Goal: Task Accomplishment & Management: Complete application form

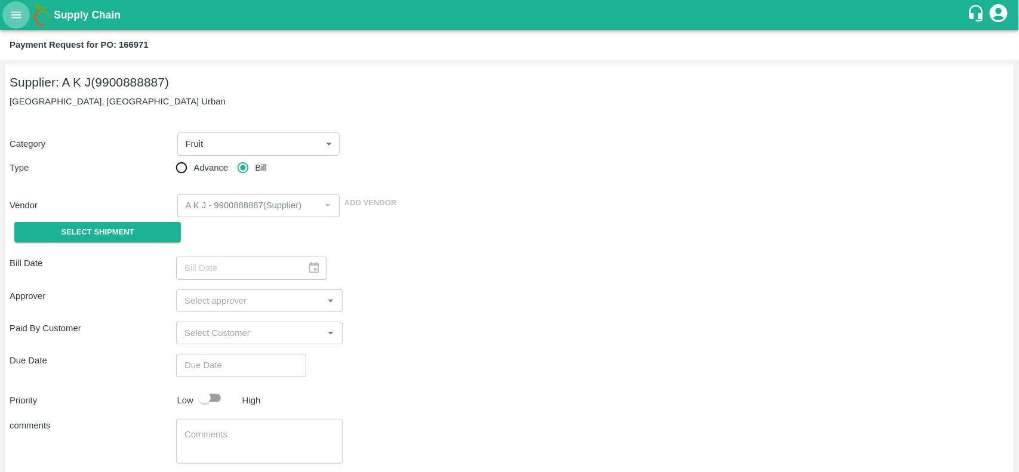
click at [15, 15] on icon "open drawer" at bounding box center [16, 14] width 10 height 7
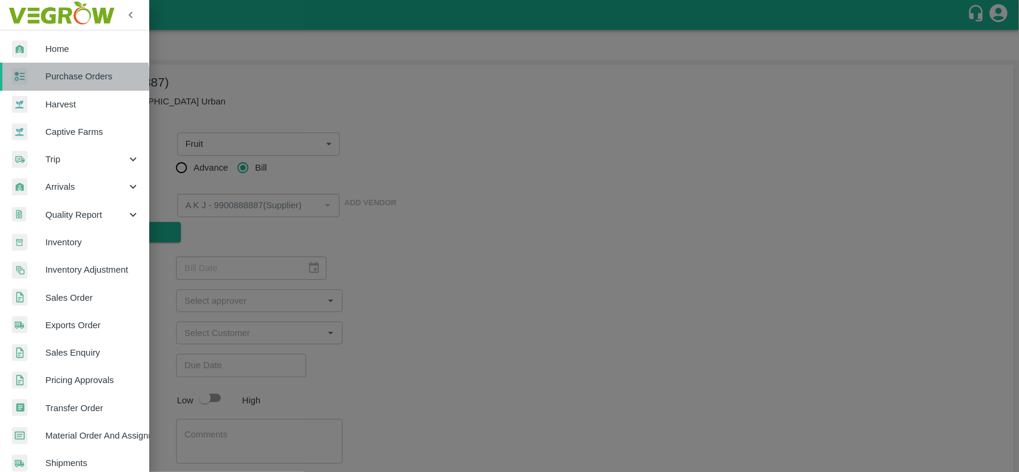
click at [47, 84] on link "Purchase Orders" at bounding box center [74, 76] width 149 height 27
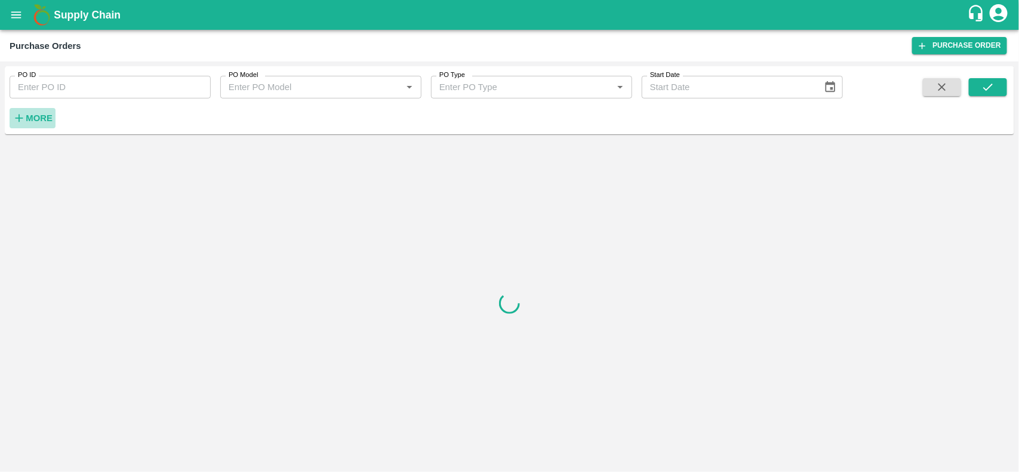
click at [37, 118] on strong "More" at bounding box center [39, 118] width 27 height 10
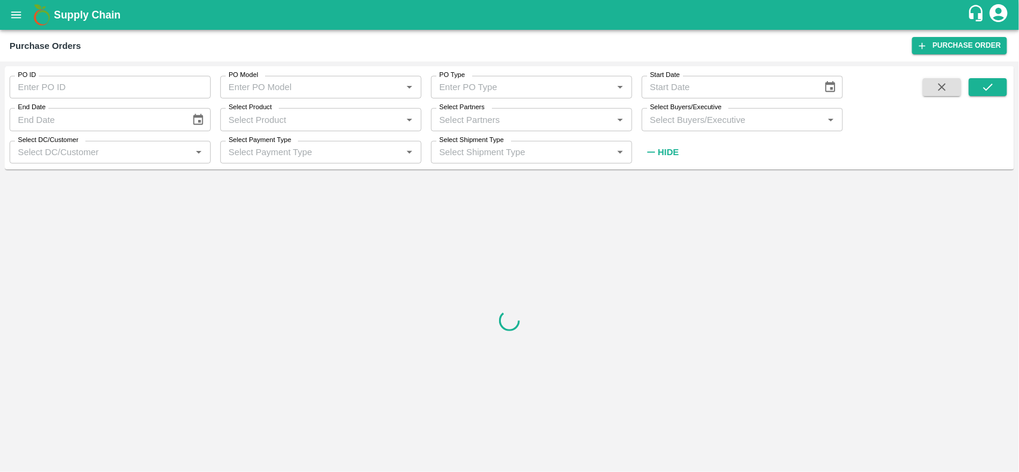
click at [449, 129] on div "Select Partners   *" at bounding box center [531, 119] width 201 height 23
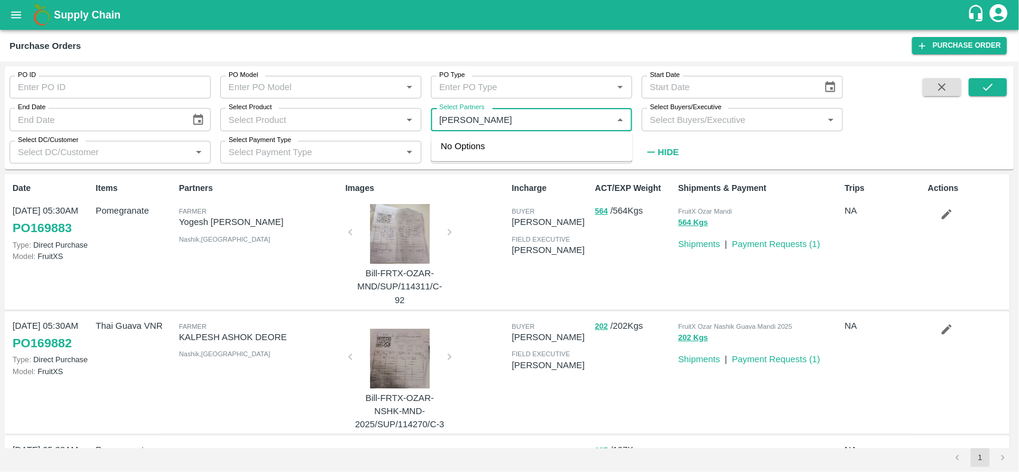
type input "haji frui"
click at [440, 153] on div "HAJI FRUIT COMPANY-, -9742008194" at bounding box center [531, 153] width 201 height 34
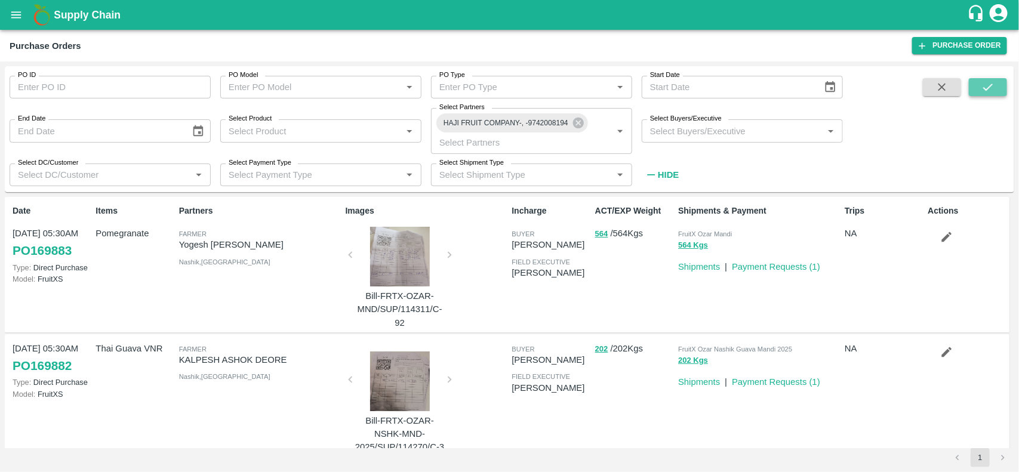
click at [988, 82] on icon "submit" at bounding box center [987, 87] width 13 height 13
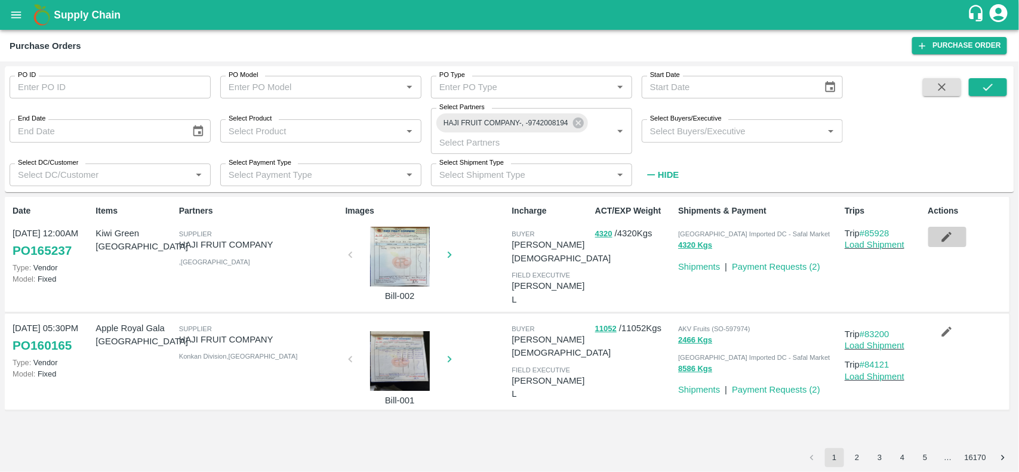
click at [937, 242] on button "button" at bounding box center [947, 237] width 38 height 20
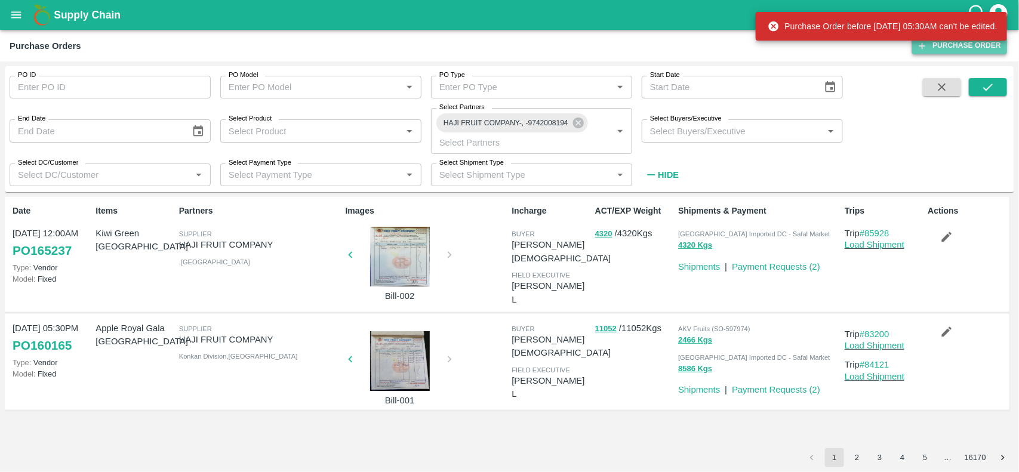
click at [976, 49] on link "Purchase Order" at bounding box center [959, 45] width 95 height 17
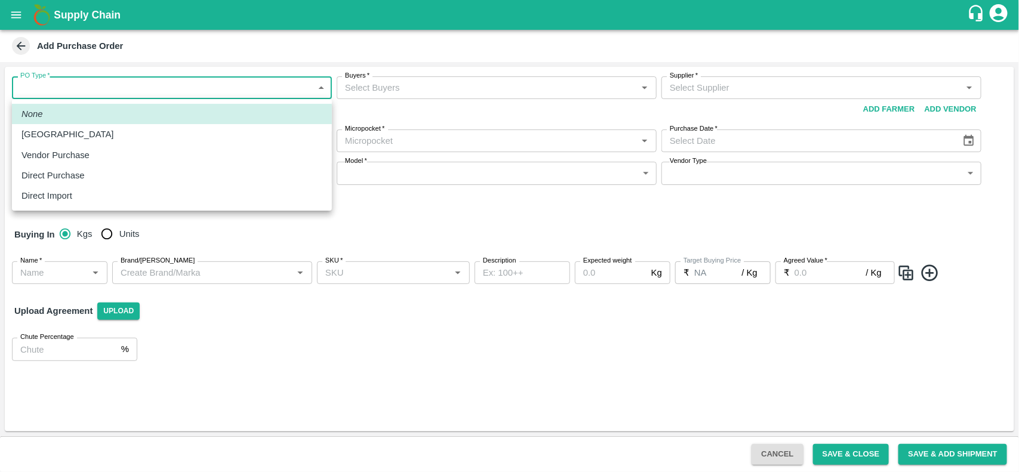
click at [192, 97] on body "Supply Chain Add Purchase Order PO Type   * ​ PO Type Buyers   * Buyers   * Sup…" at bounding box center [509, 236] width 1019 height 472
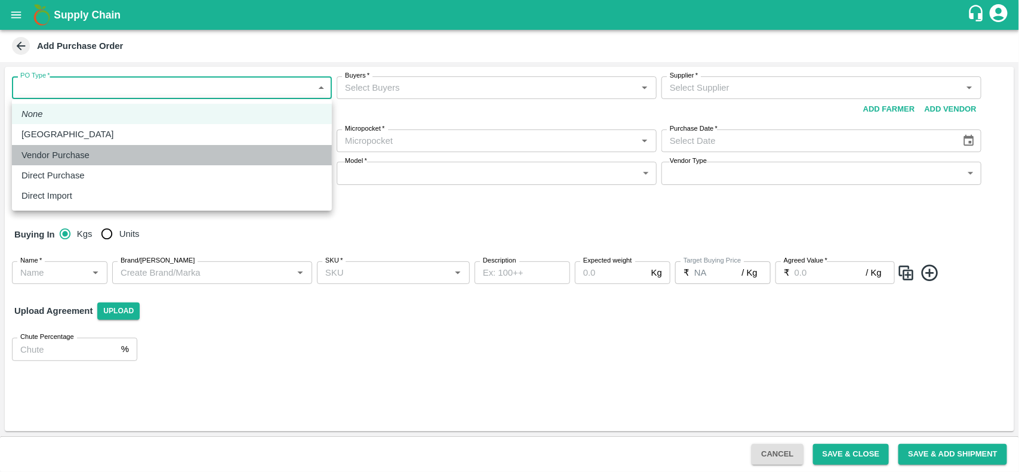
click at [88, 151] on p "Vendor Purchase" at bounding box center [55, 155] width 68 height 13
type input "2"
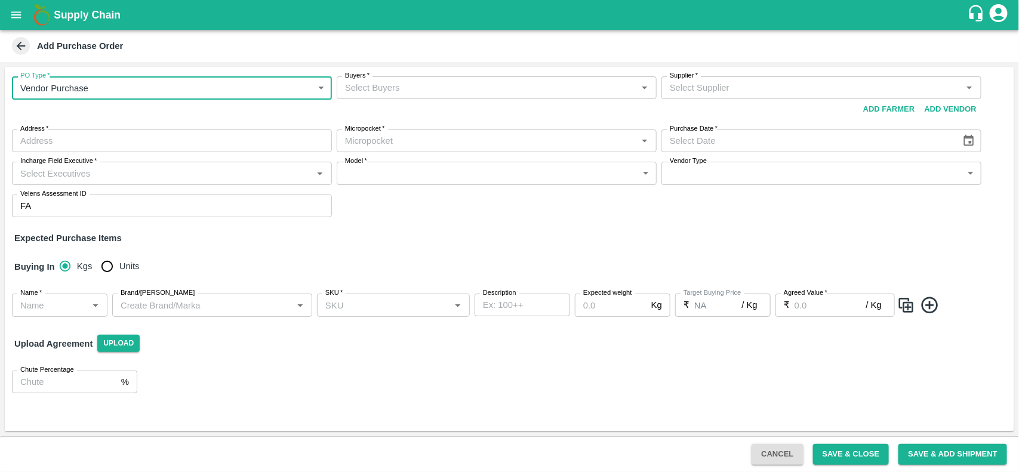
click at [440, 91] on input "Buyers   *" at bounding box center [486, 88] width 293 height 16
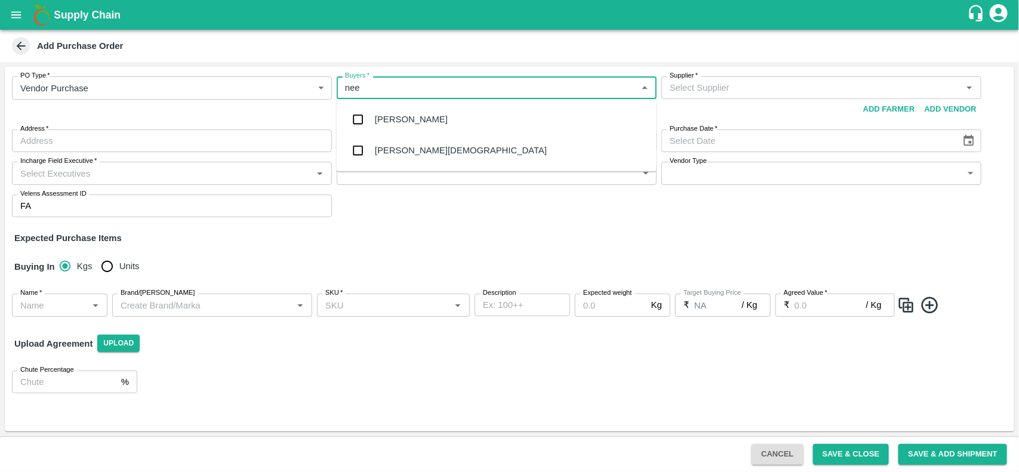
type input "neet"
click at [348, 153] on input "checkbox" at bounding box center [358, 151] width 24 height 24
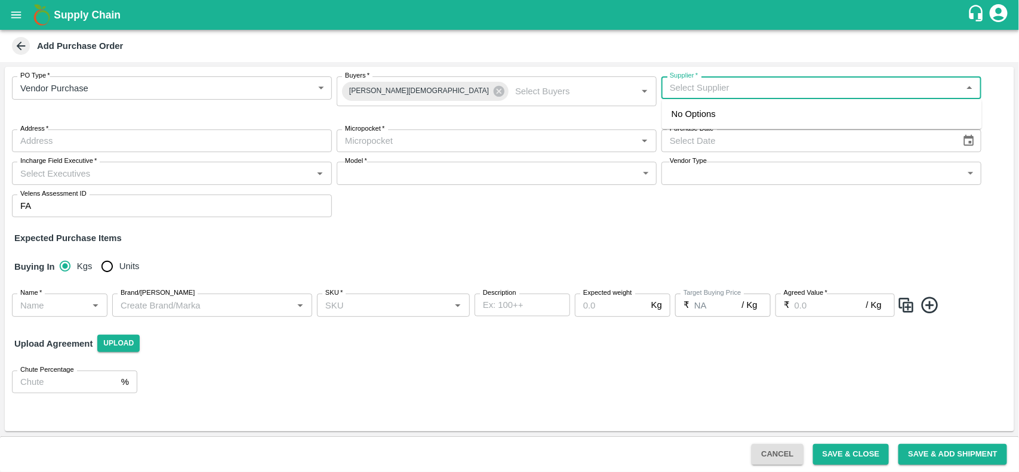
click at [719, 82] on input "Supplier   *" at bounding box center [811, 88] width 293 height 16
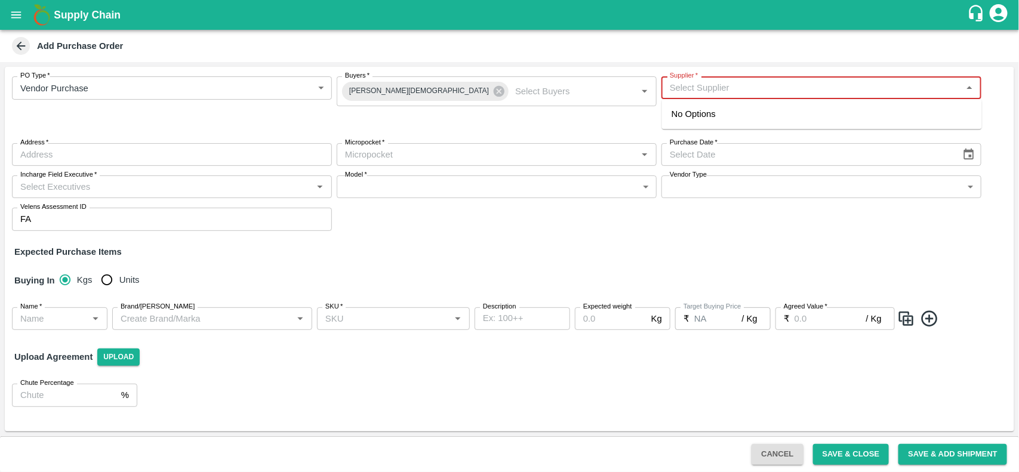
click at [728, 81] on input "Supplier   *" at bounding box center [811, 88] width 293 height 16
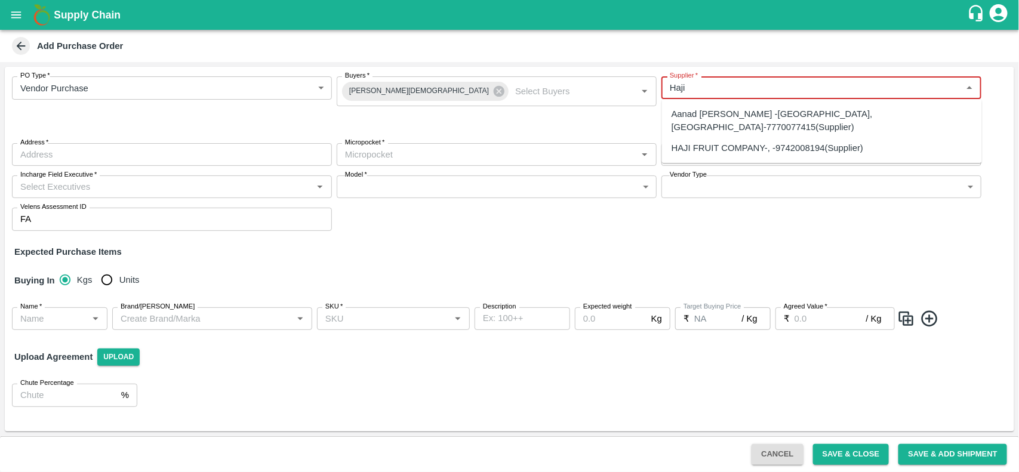
click at [724, 141] on div "HAJI FRUIT COMPANY-, -9742008194(Supplier)" at bounding box center [767, 147] width 192 height 13
type input "HAJI FRUIT COMPANY-, -9742008194(Supplier)"
type input ", , ,"
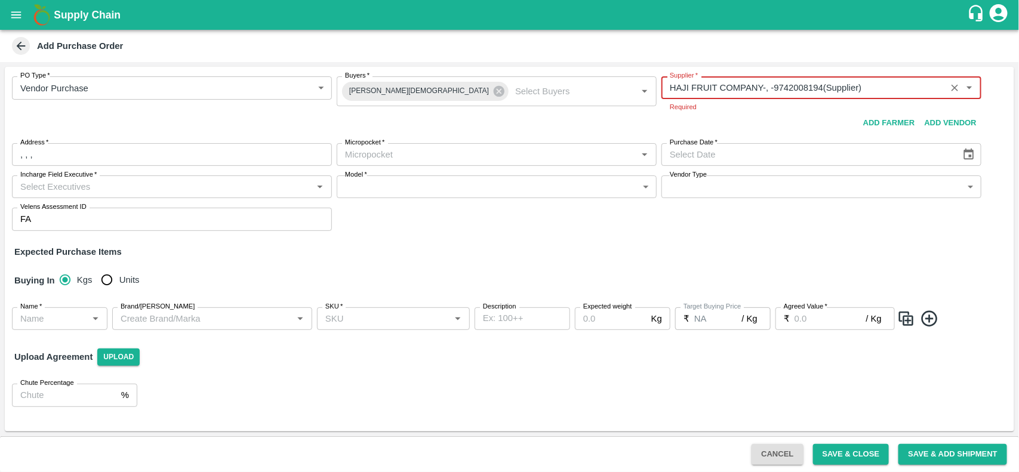
type input "HAJI FRUIT COMPANY-, -9742008194(Supplier)"
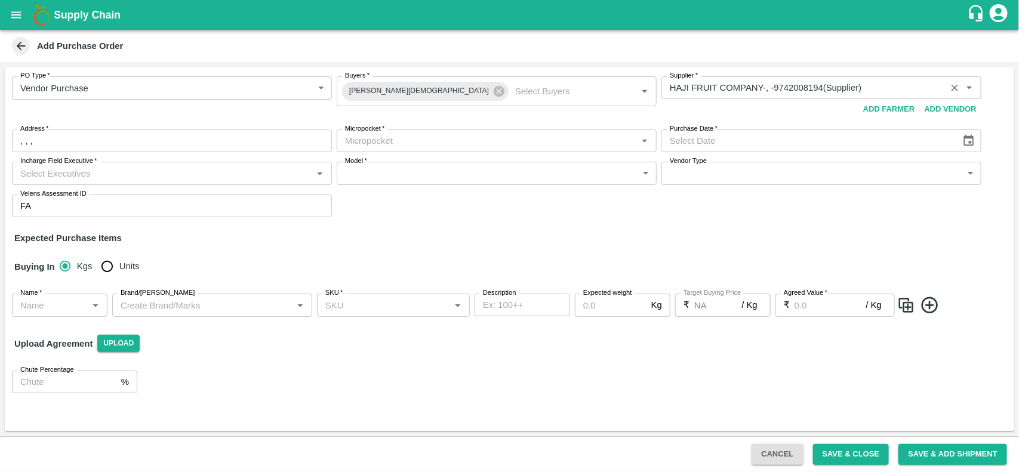
click at [201, 125] on div "PO Type   * Vendor Purchase 2 PO Type Buyers   * Neeti Jain Buyers   * Supplier…" at bounding box center [509, 147] width 1009 height 160
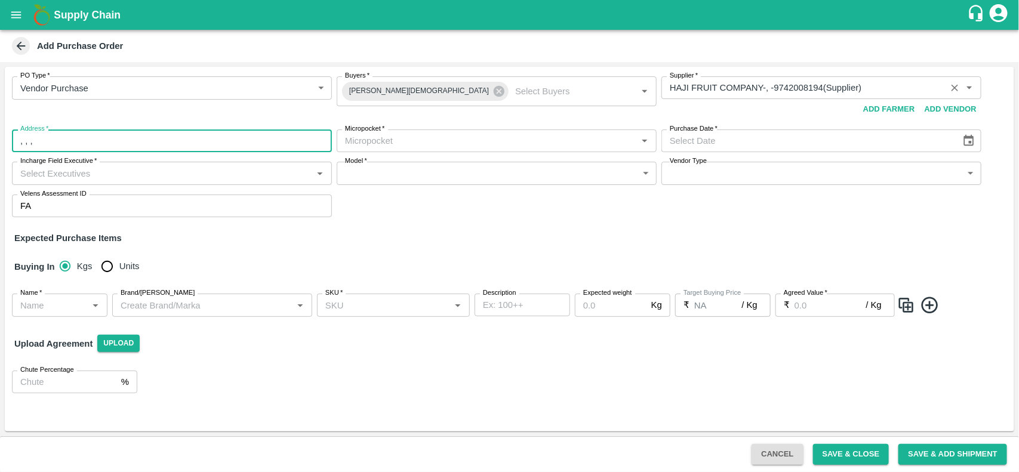
click at [165, 141] on input ", , ," at bounding box center [172, 140] width 320 height 23
type input ", , , Bangalore"
click at [377, 132] on label "Micropocket   *" at bounding box center [365, 129] width 40 height 10
click at [377, 133] on input "Micropocket   *" at bounding box center [486, 141] width 293 height 16
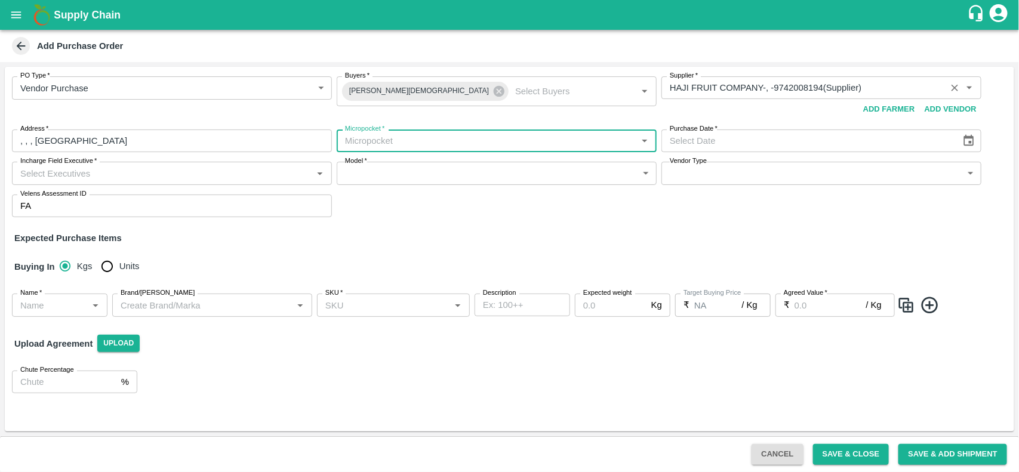
click at [380, 141] on input "Micropocket   *" at bounding box center [486, 141] width 293 height 16
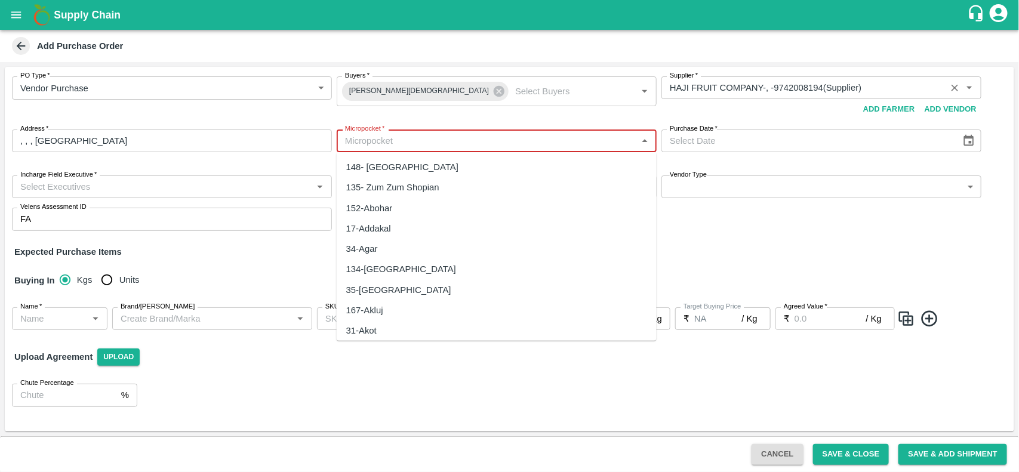
click at [383, 141] on input "Micropocket   *" at bounding box center [486, 141] width 293 height 16
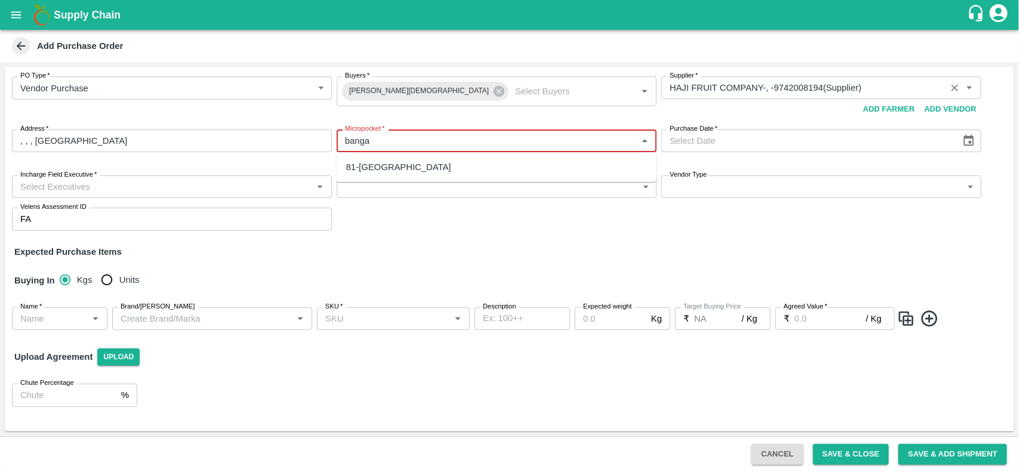
click at [380, 172] on div "81-Bangalore" at bounding box center [398, 167] width 105 height 13
type input "81-Bangalore"
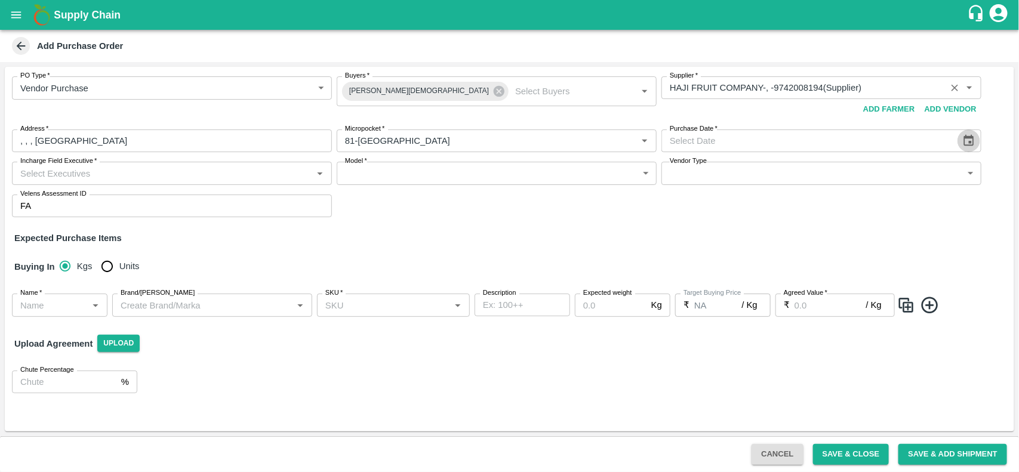
click at [958, 141] on button "Choose date" at bounding box center [968, 140] width 23 height 23
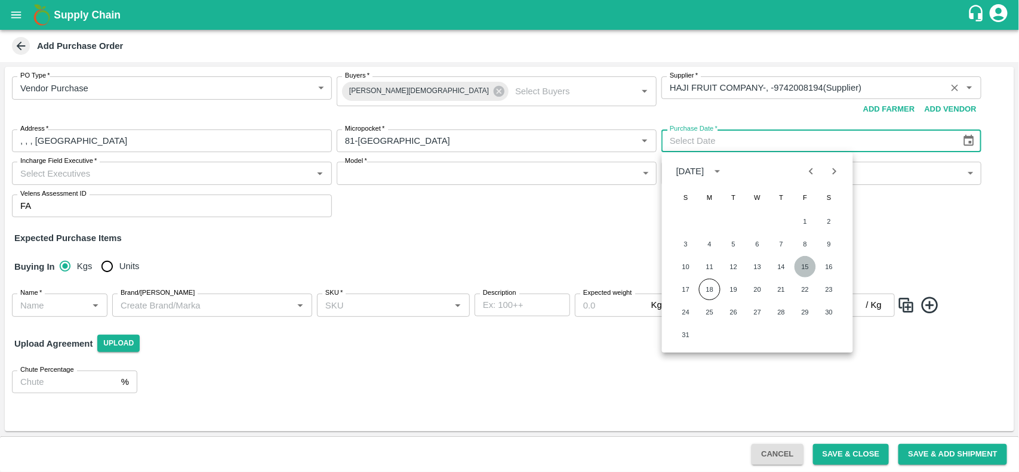
click at [809, 266] on button "15" at bounding box center [804, 266] width 21 height 21
type input "15/08/2025"
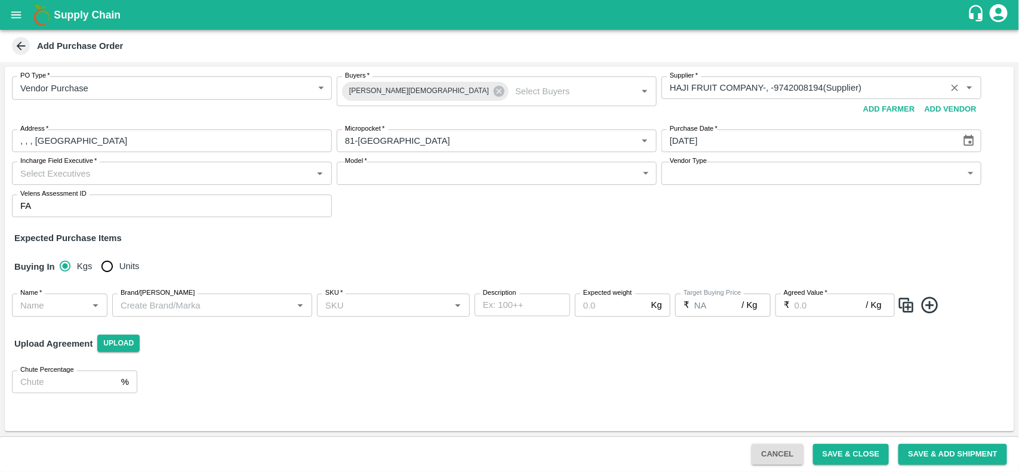
click at [341, 206] on div "PO Type   * Vendor Purchase 2 PO Type Buyers   * Neeti Jain Buyers   * Supplier…" at bounding box center [509, 147] width 1009 height 160
click at [230, 177] on input "Incharge Field Executive   *" at bounding box center [162, 173] width 293 height 16
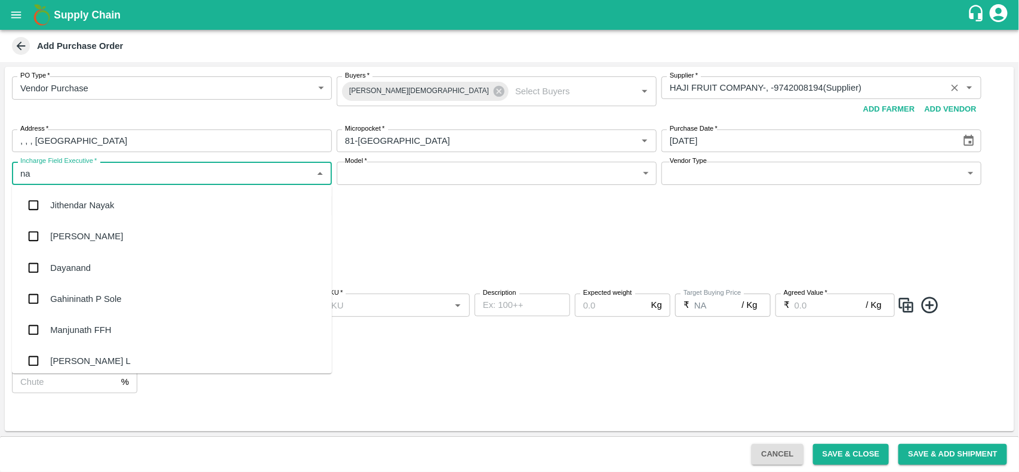
type input "nan"
click at [50, 266] on div "Nanda Kumar L" at bounding box center [90, 267] width 80 height 13
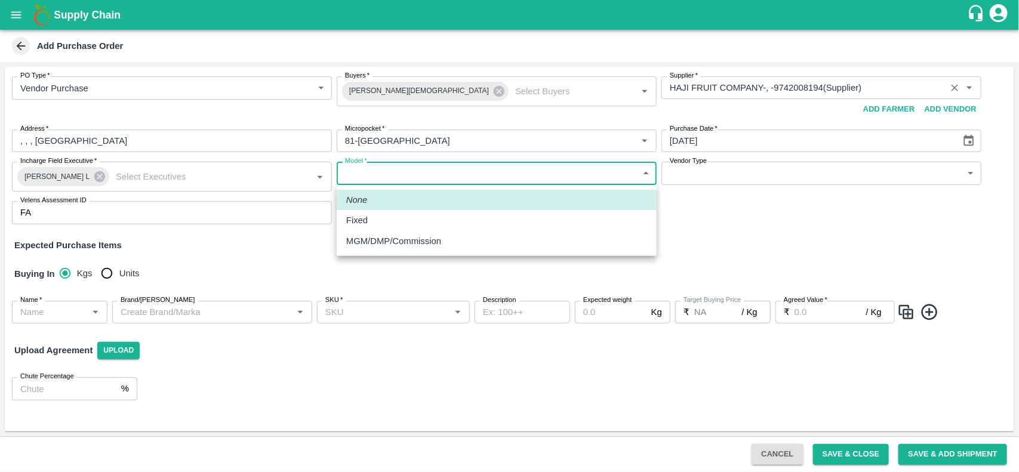
click at [412, 180] on body "Supply Chain Add Purchase Order PO Type   * Vendor Purchase 2 PO Type Buyers   …" at bounding box center [509, 236] width 1019 height 472
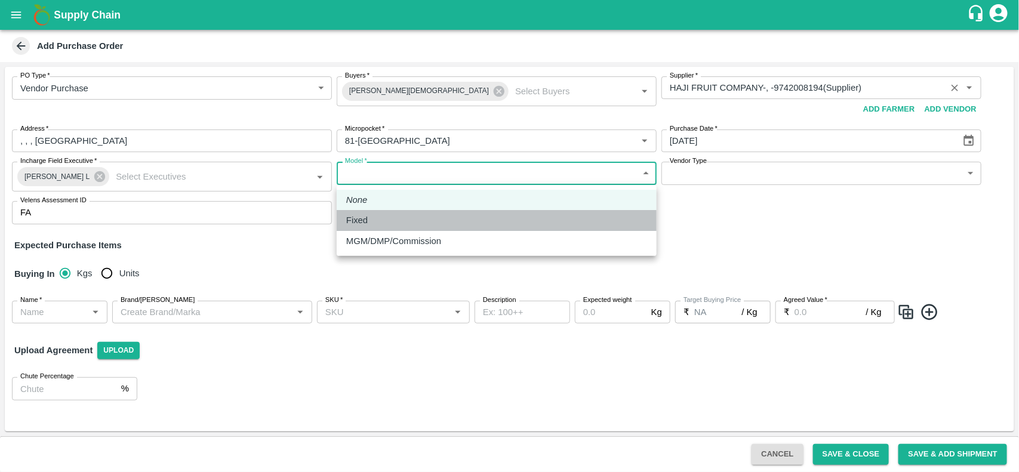
click at [380, 214] on div "Fixed" at bounding box center [496, 220] width 301 height 13
type input "Fixed"
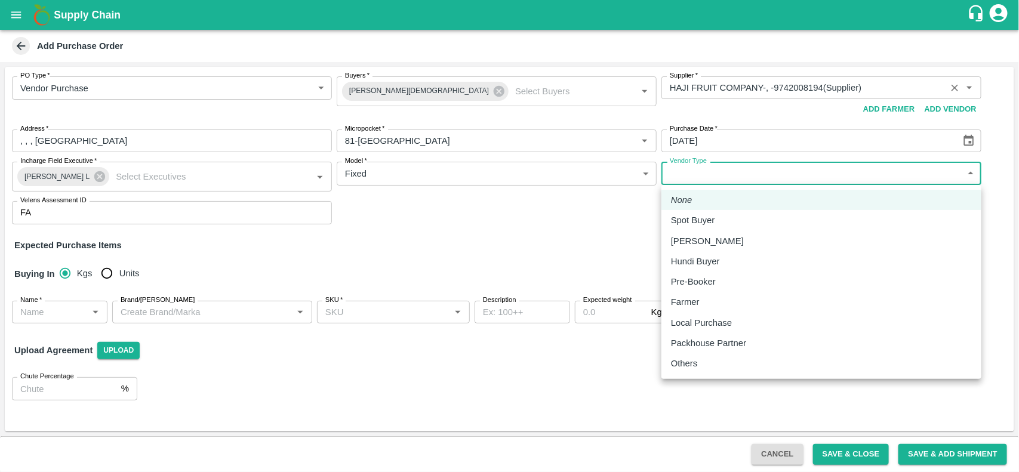
click at [741, 166] on body "Supply Chain Add Purchase Order PO Type   * Vendor Purchase 2 PO Type Buyers   …" at bounding box center [509, 236] width 1019 height 472
click at [523, 245] on div at bounding box center [509, 236] width 1019 height 472
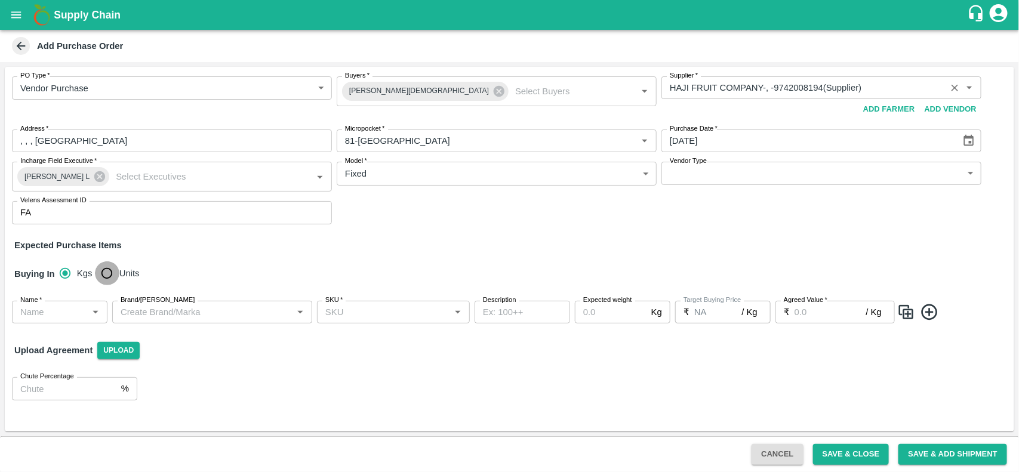
click at [106, 276] on input "Units" at bounding box center [107, 273] width 24 height 24
radio input "true"
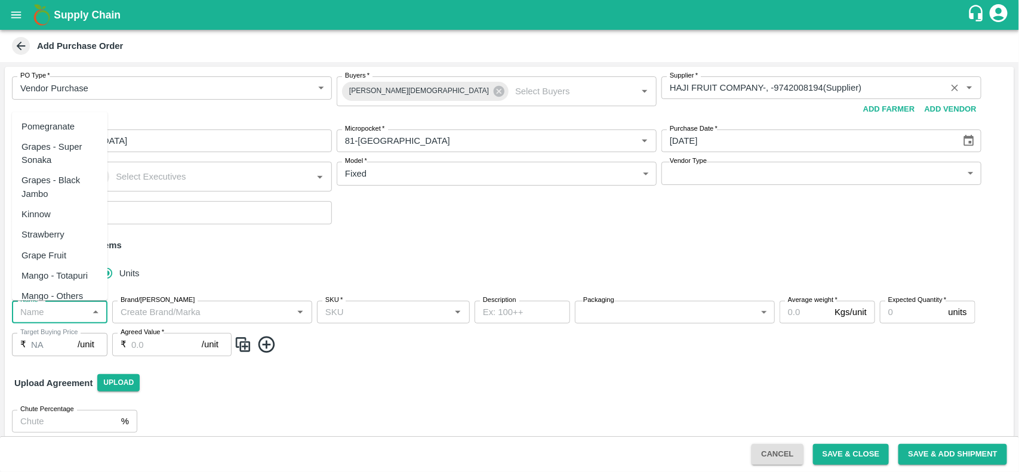
click at [57, 311] on input "Name   *" at bounding box center [50, 312] width 69 height 16
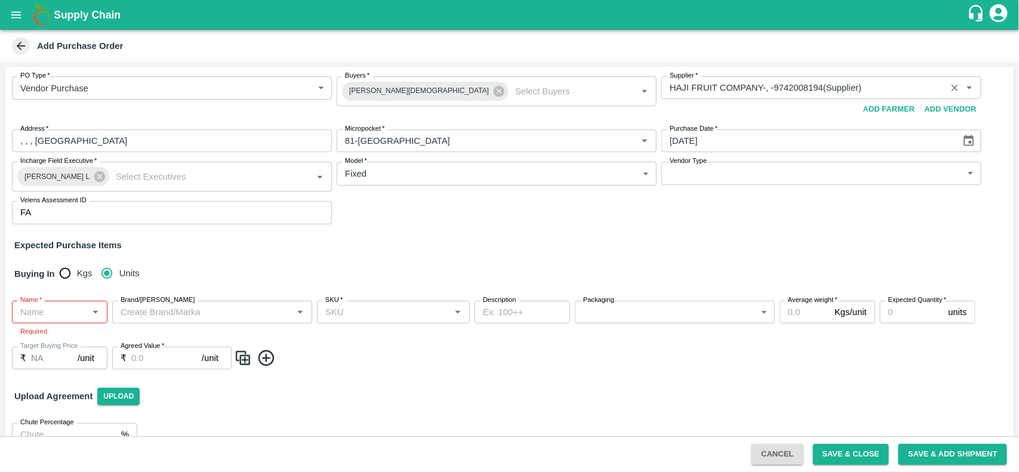
drag, startPoint x: 214, startPoint y: 257, endPoint x: 26, endPoint y: 323, distance: 199.1
click at [26, 323] on div "PO Type   * Vendor Purchase 2 PO Type Buyers   * Neeti Jain Buyers   * Supplier…" at bounding box center [509, 261] width 1009 height 389
click at [31, 309] on input "Name   *" at bounding box center [50, 312] width 69 height 16
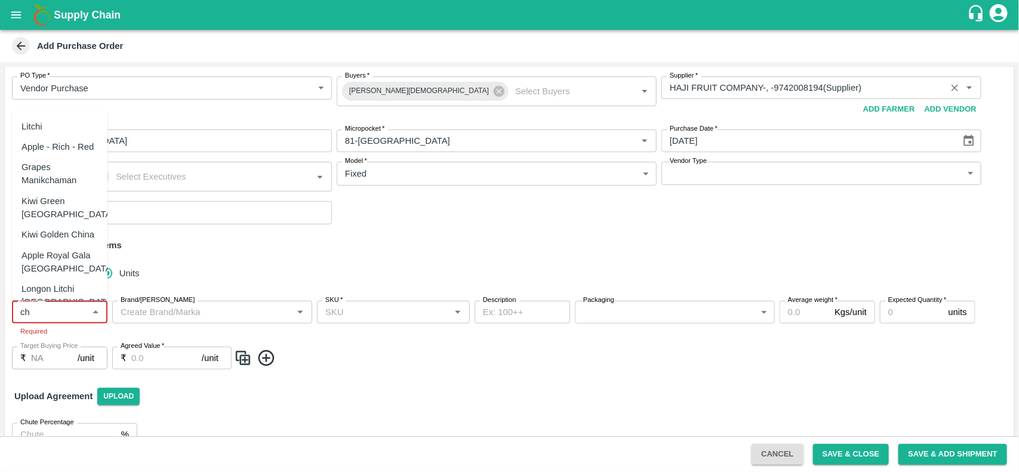
type input "c"
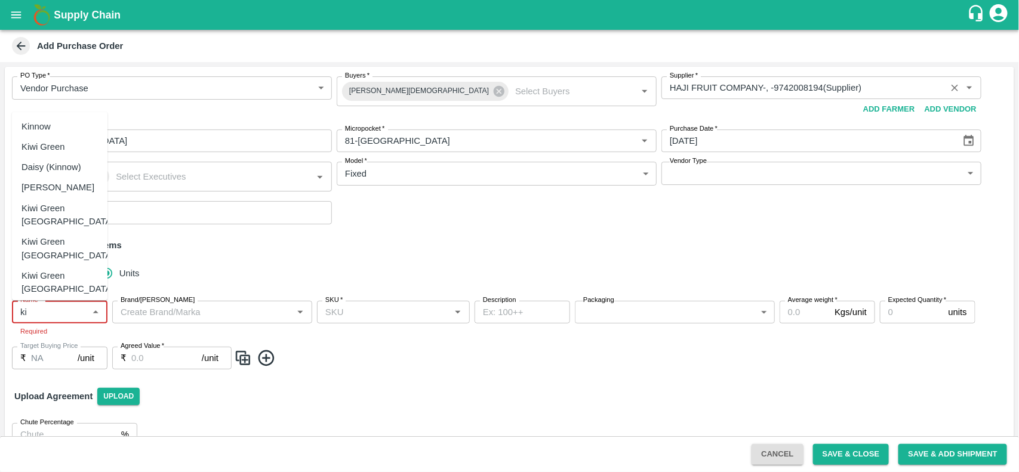
type input "k"
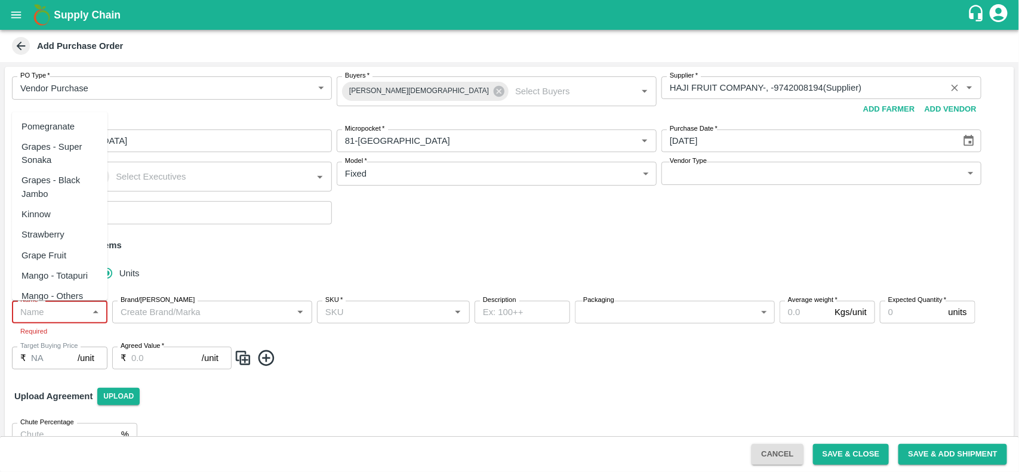
type input "X"
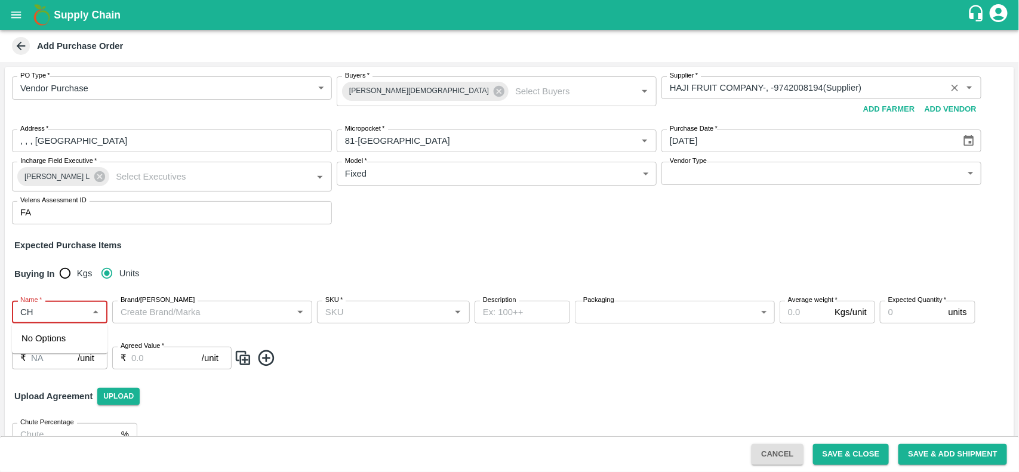
type input "C"
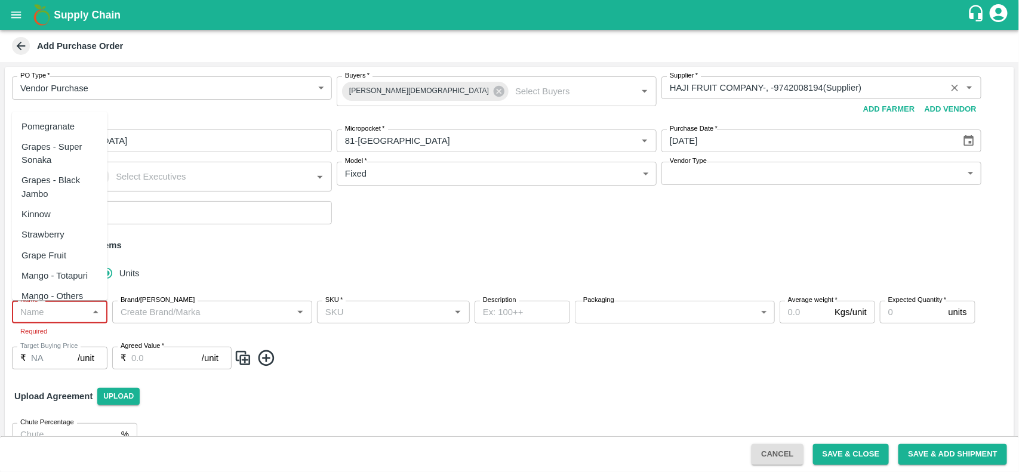
type input "L"
click at [30, 133] on div "Kiwi Green" at bounding box center [43, 126] width 44 height 13
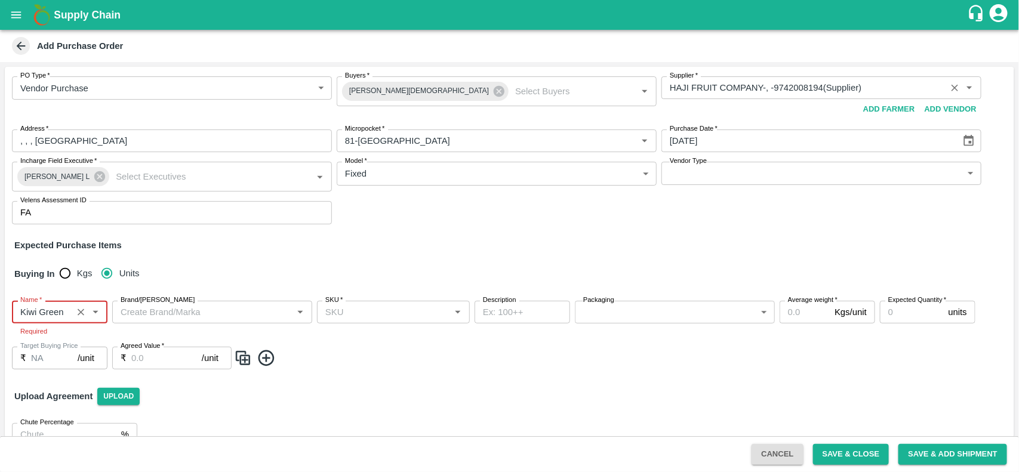
type input "Kiwi Green"
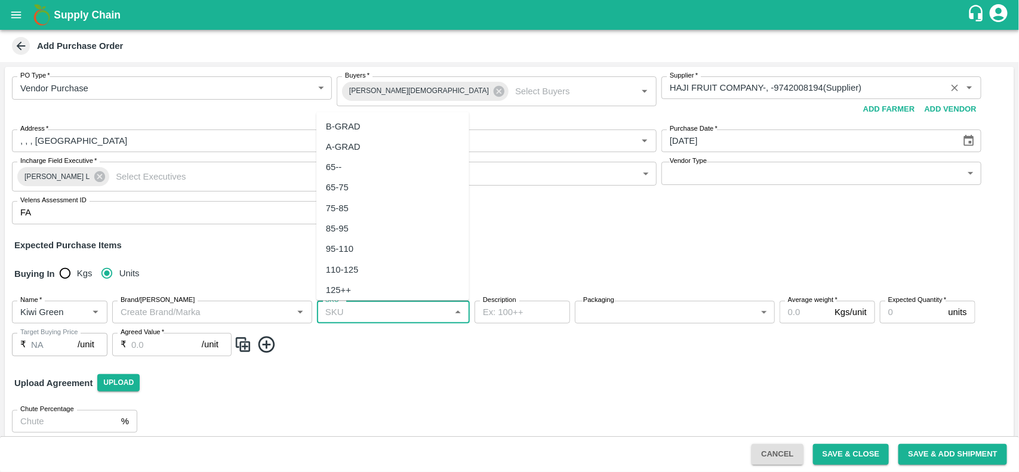
click at [356, 318] on input "SKU   *" at bounding box center [383, 312] width 126 height 16
click at [339, 239] on div "36 CT" at bounding box center [338, 237] width 24 height 13
type input "36 CT"
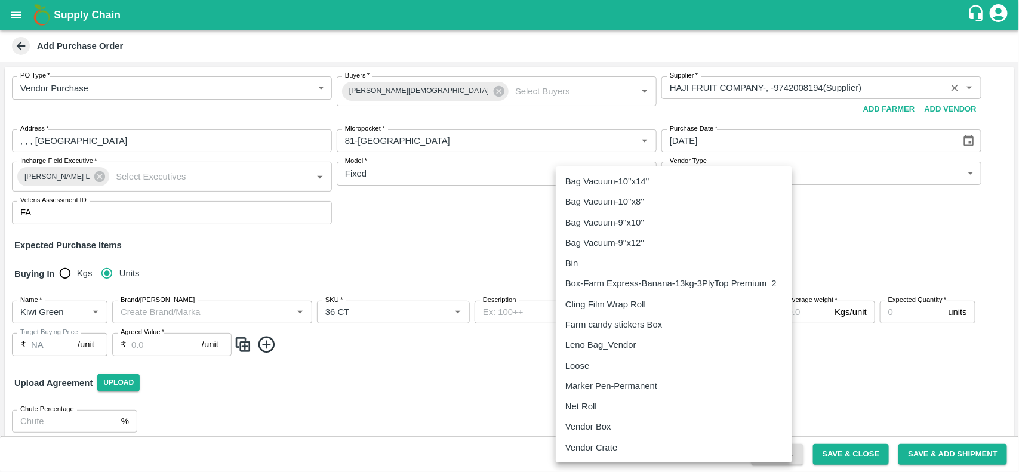
click at [640, 306] on body "Supply Chain Add Purchase Order PO Type   * Vendor Purchase 2 PO Type Buyers   …" at bounding box center [509, 236] width 1019 height 472
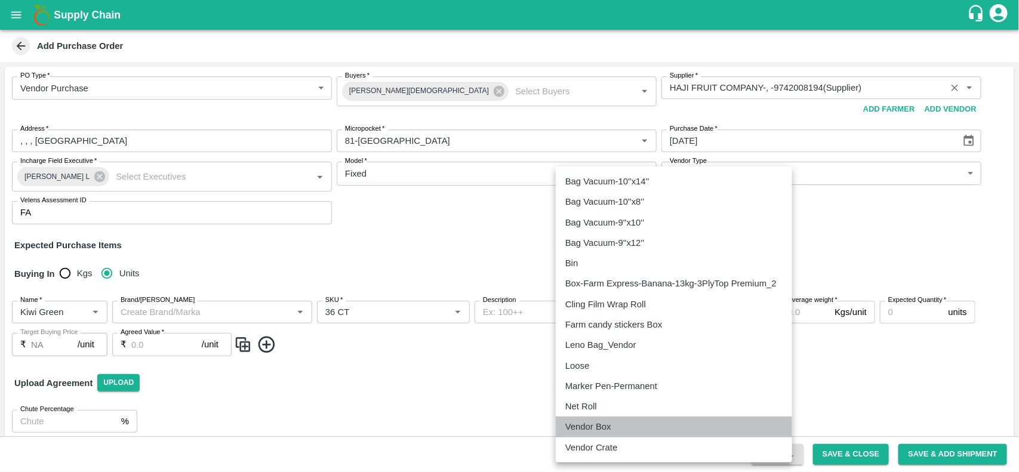
click at [601, 431] on p "Vendor Box" at bounding box center [588, 426] width 46 height 13
type input "276"
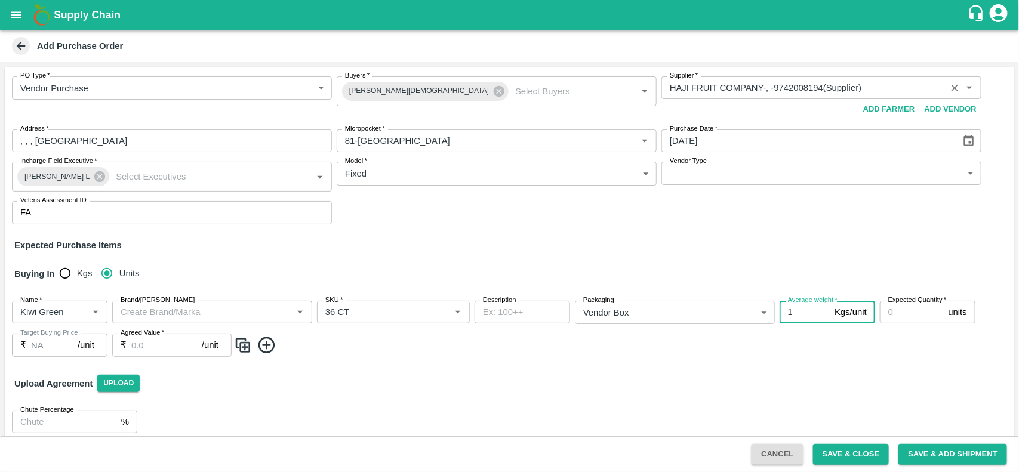
click at [798, 310] on input "1" at bounding box center [804, 312] width 50 height 23
type input "10"
click at [884, 314] on input "Expected Quantity   *" at bounding box center [912, 312] width 64 height 23
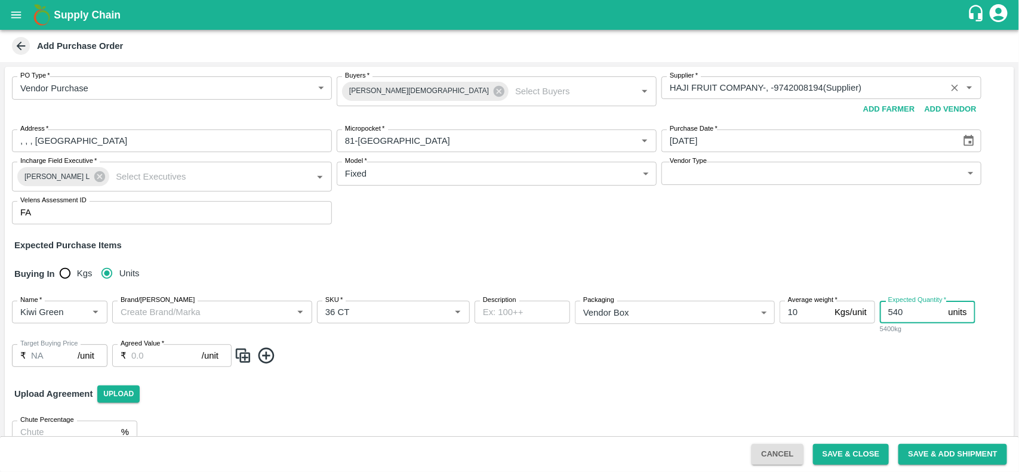
type input "540"
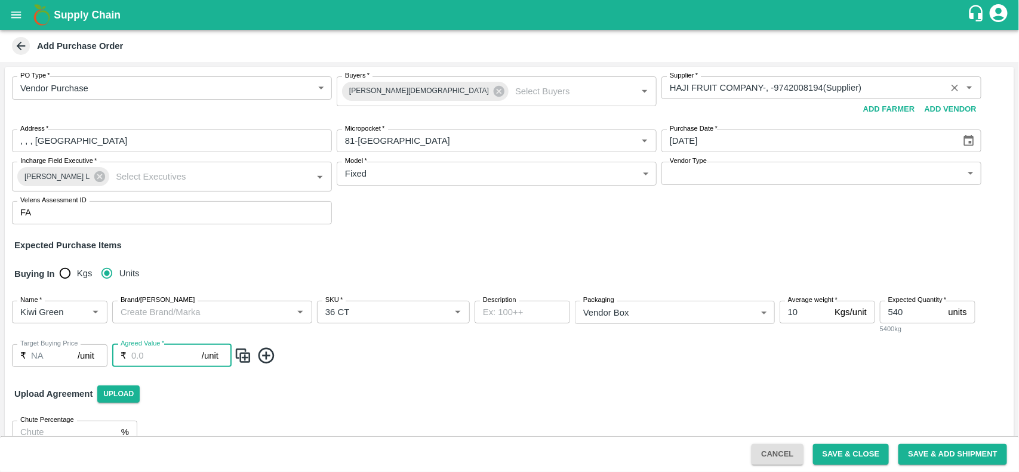
click at [153, 356] on input "Agreed Value   *" at bounding box center [166, 355] width 70 height 23
type input "2260"
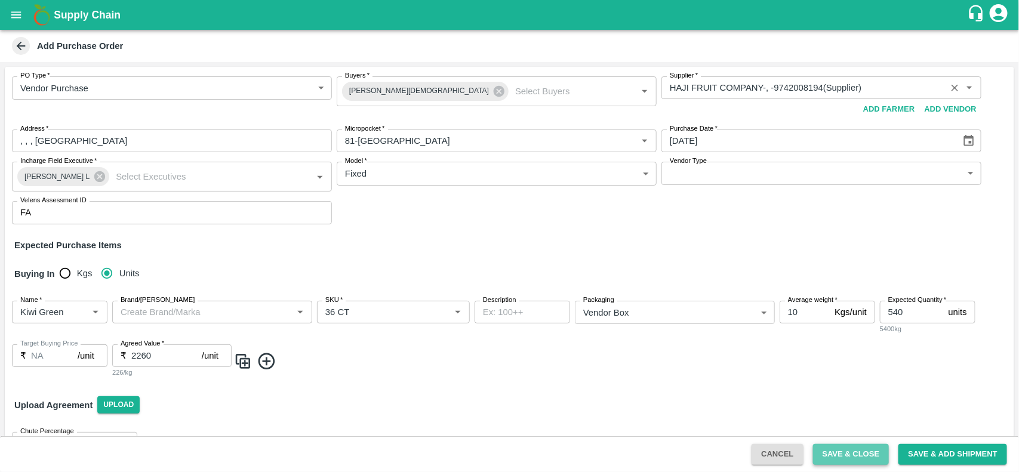
click at [860, 458] on button "Save & Close" at bounding box center [851, 454] width 76 height 21
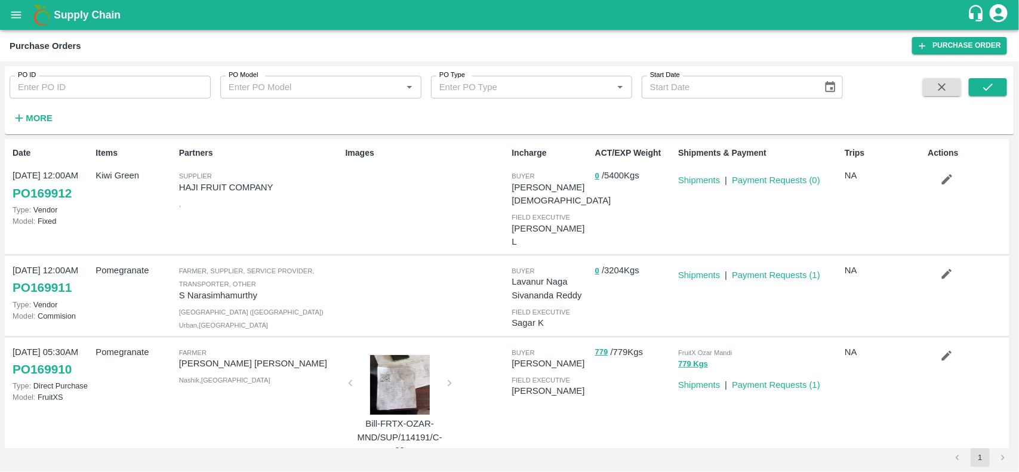
click at [763, 174] on p "Payment Requests ( 0 )" at bounding box center [776, 180] width 88 height 13
click at [763, 178] on link "Payment Requests ( 0 )" at bounding box center [776, 180] width 88 height 10
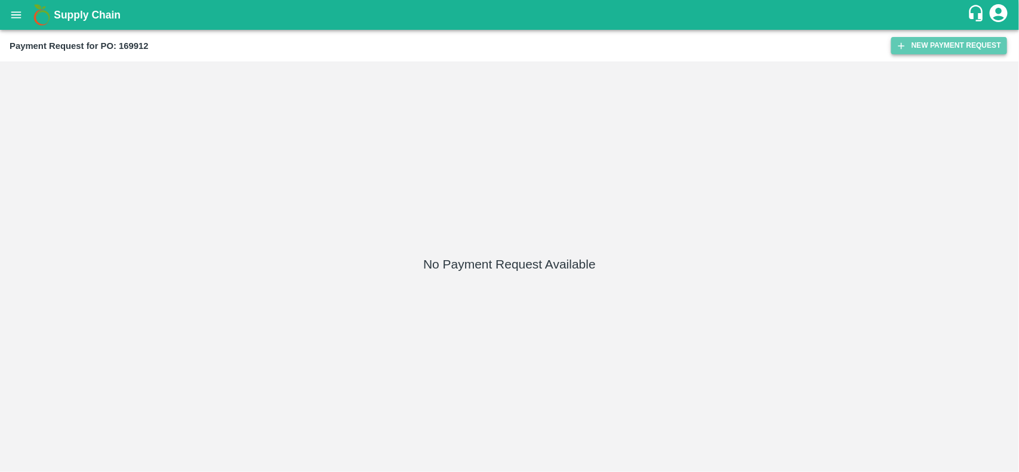
click at [940, 48] on button "New Payment Request" at bounding box center [949, 45] width 116 height 17
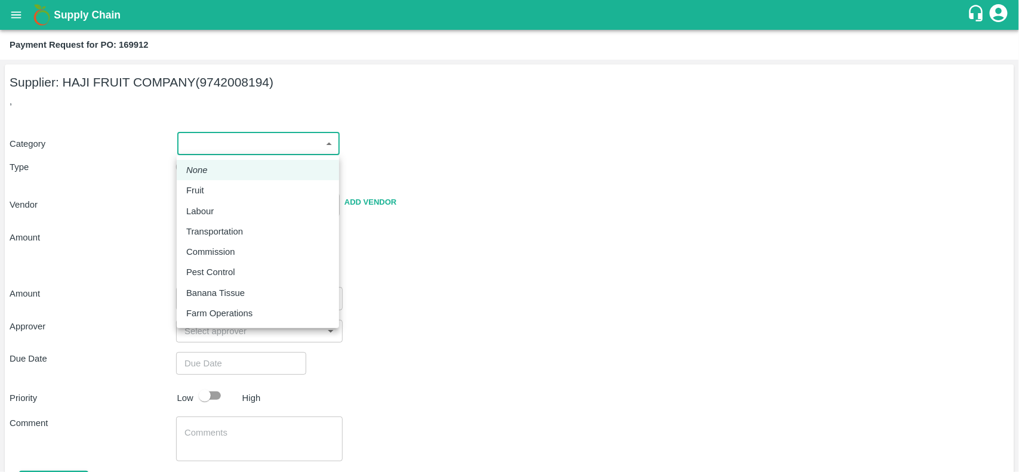
click at [266, 141] on body "Supply Chain Payment Request for PO: 169912 Supplier: HAJI FRUIT COMPANY (97420…" at bounding box center [509, 236] width 1019 height 472
click at [209, 185] on div "Fruit" at bounding box center [198, 190] width 24 height 13
type input "1"
type input "HAJI FRUIT COMPANY - 9742008194(Supplier)"
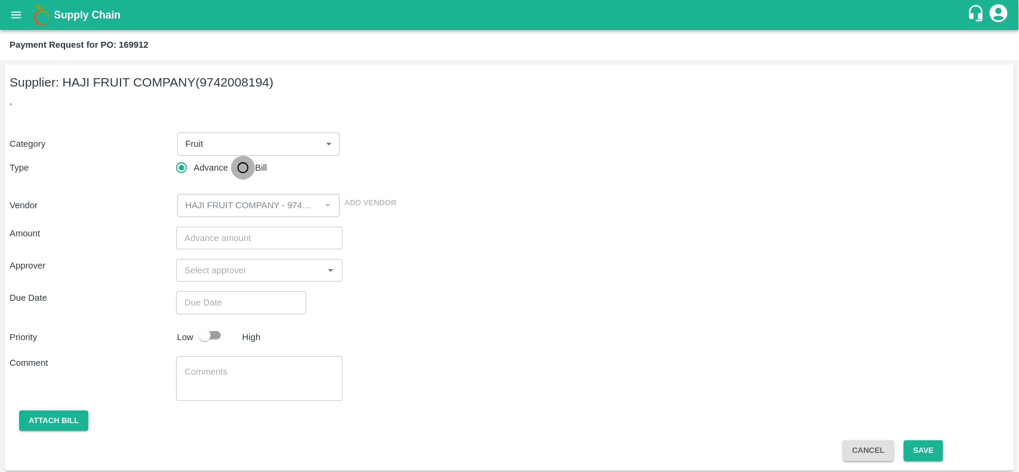
click at [246, 169] on input "Bill" at bounding box center [243, 168] width 24 height 24
radio input "true"
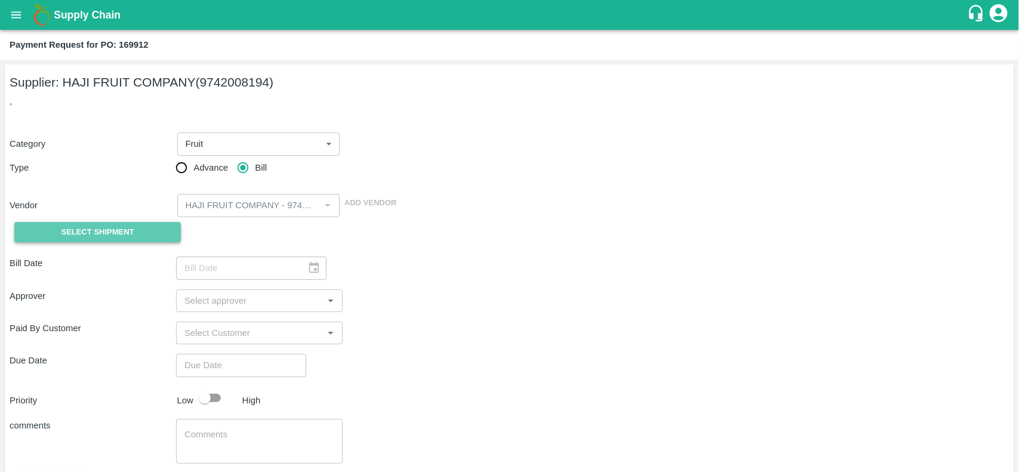
click at [75, 228] on span "Select Shipment" at bounding box center [97, 233] width 73 height 14
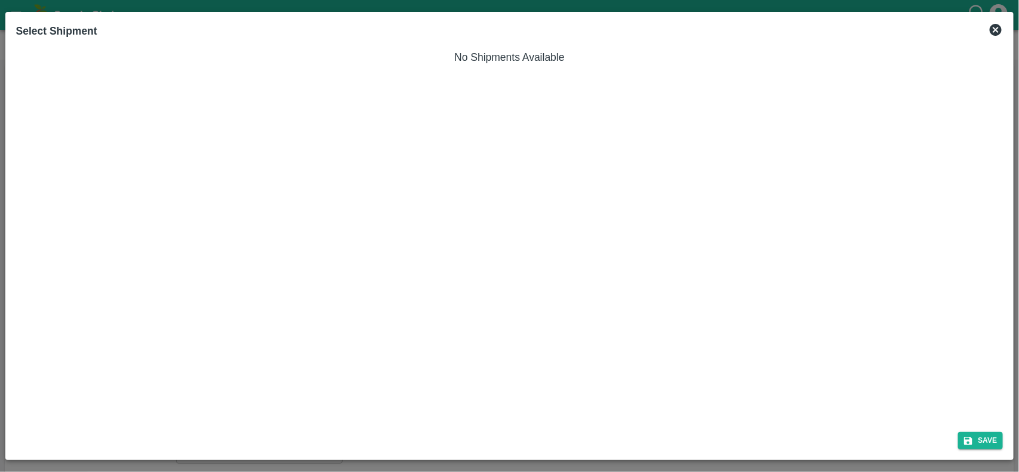
click at [989, 30] on icon at bounding box center [995, 30] width 14 height 14
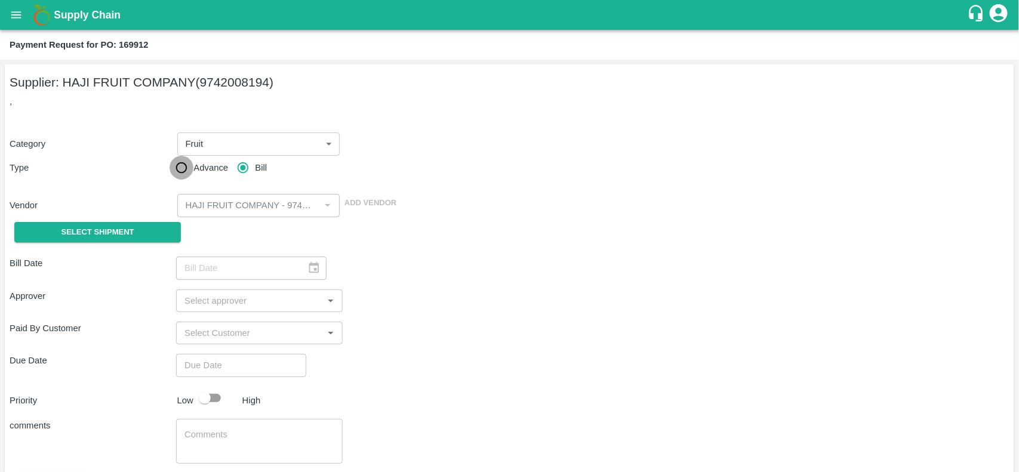
click at [173, 168] on input "Advance" at bounding box center [181, 168] width 24 height 24
radio input "true"
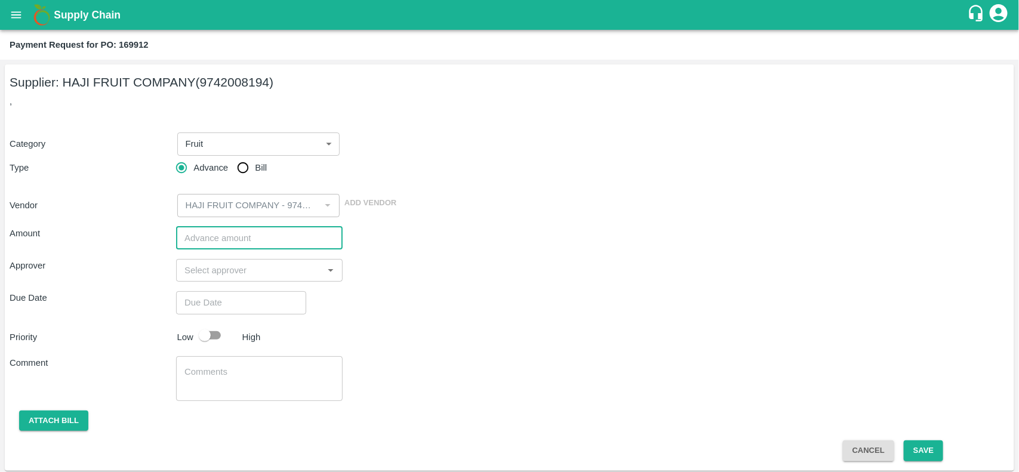
click at [243, 228] on input "number" at bounding box center [259, 238] width 166 height 23
type input "2"
type input "1220400"
click at [233, 274] on input "input" at bounding box center [250, 271] width 140 height 16
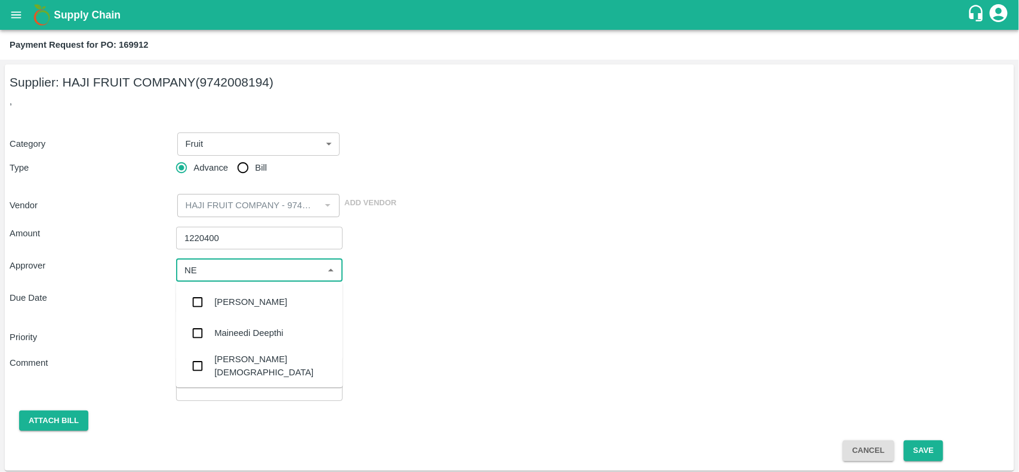
type input "NEE"
click at [236, 374] on div "[PERSON_NAME][DEMOGRAPHIC_DATA]" at bounding box center [259, 366] width 166 height 34
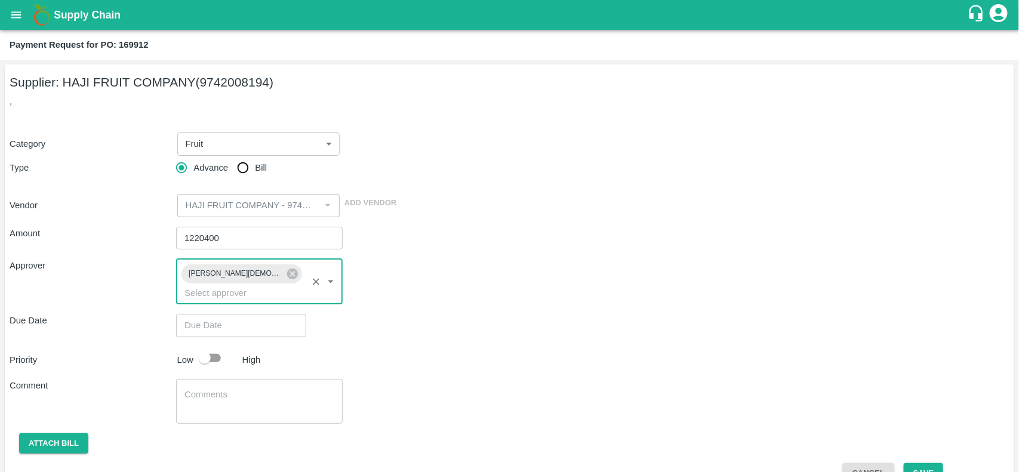
type input "DD/MM/YYYY hh:mm aa"
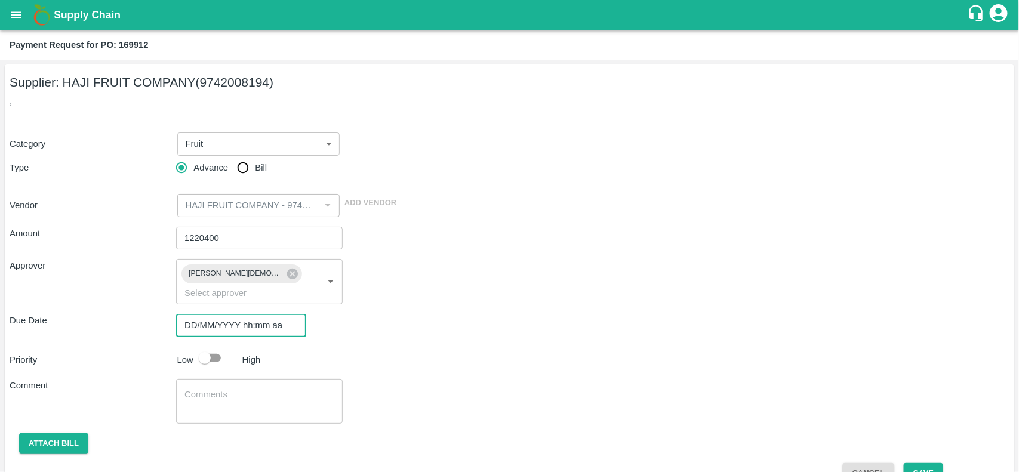
click at [236, 314] on input "DD/MM/YYYY hh:mm aa" at bounding box center [237, 325] width 122 height 23
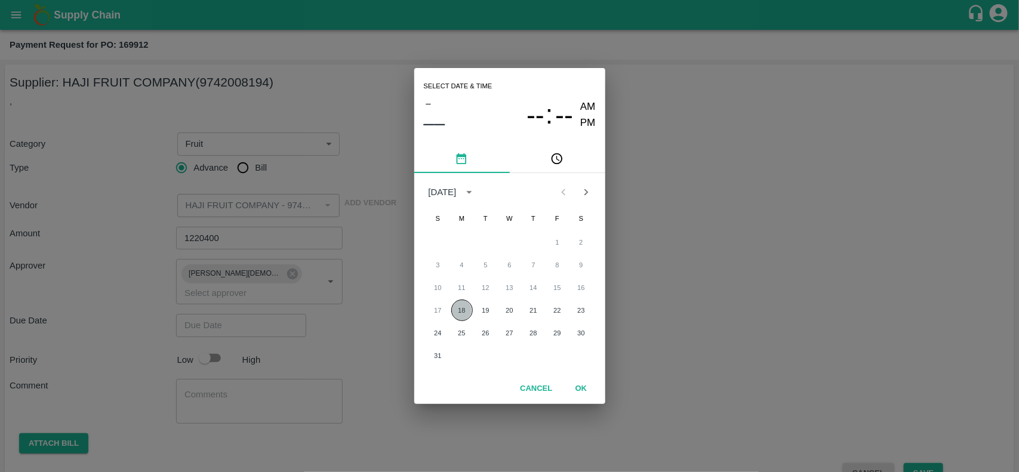
click at [454, 309] on button "18" at bounding box center [461, 310] width 21 height 21
type input "[DATE] 12:00 AM"
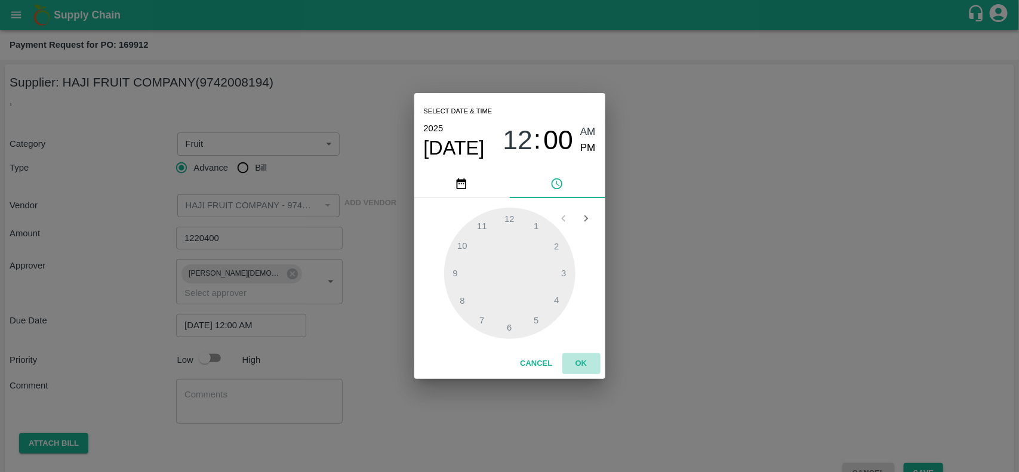
click at [579, 362] on button "OK" at bounding box center [581, 363] width 38 height 21
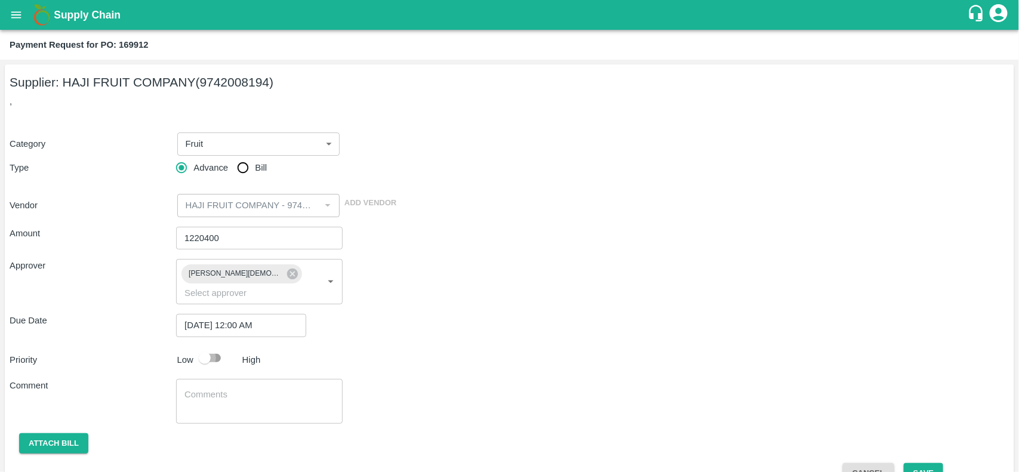
click at [199, 347] on input "checkbox" at bounding box center [205, 358] width 68 height 23
checkbox input "true"
click at [36, 433] on button "Attach bill" at bounding box center [53, 443] width 69 height 21
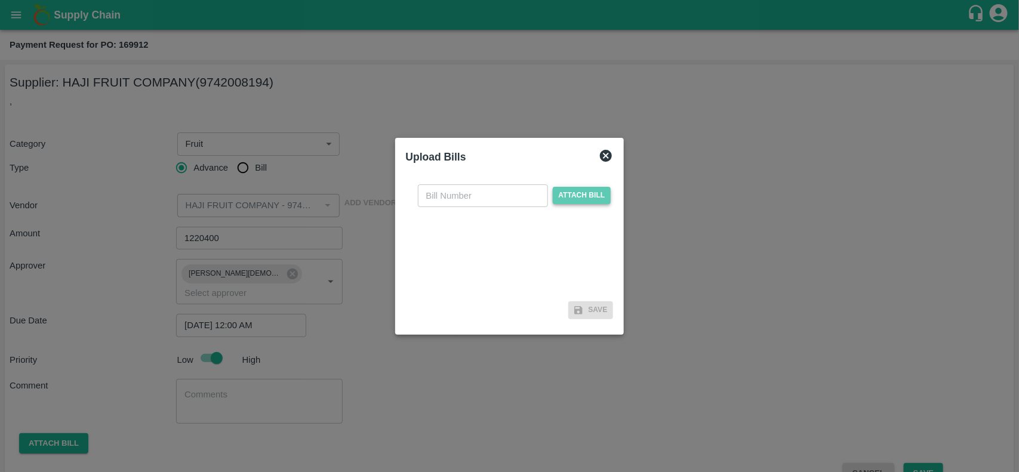
click at [556, 200] on span "Attach bill" at bounding box center [582, 195] width 58 height 17
click at [0, 0] on input "Attach bill" at bounding box center [0, 0] width 0 height 0
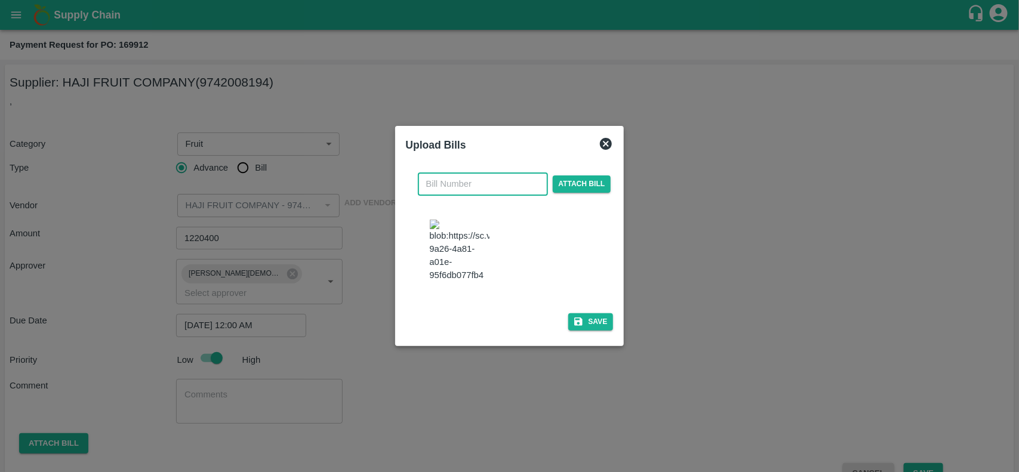
click at [490, 172] on input "text" at bounding box center [483, 183] width 130 height 23
type input "004"
click at [590, 331] on button "Save" at bounding box center [590, 321] width 45 height 17
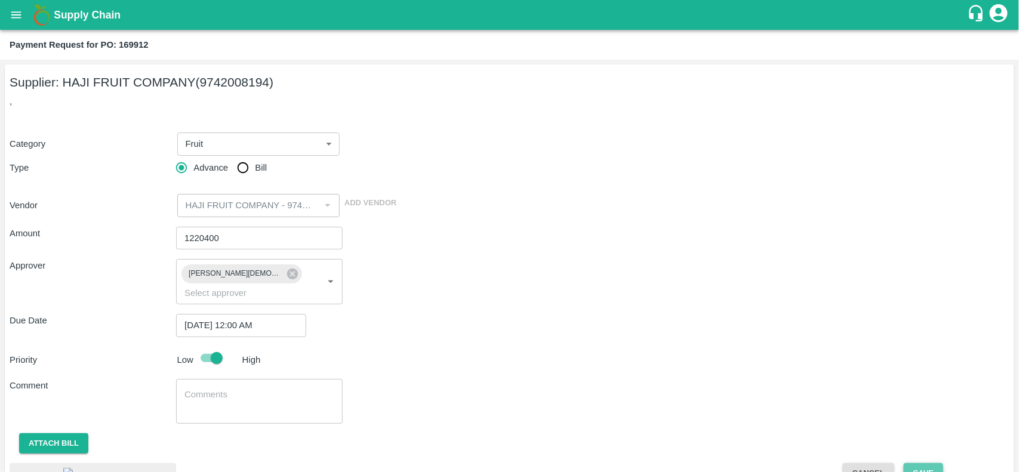
click at [924, 463] on button "Save" at bounding box center [922, 473] width 39 height 21
